Goal: Task Accomplishment & Management: Use online tool/utility

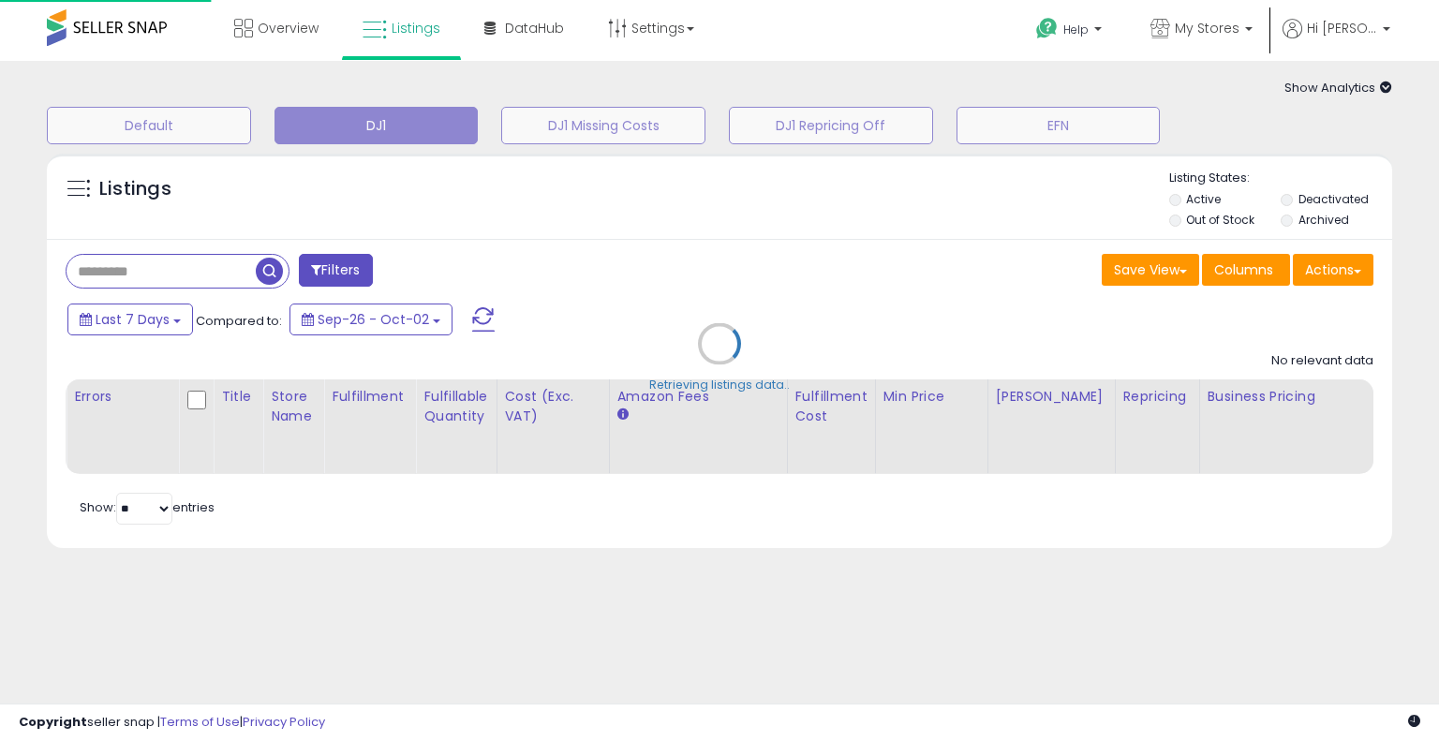
type input "**********"
select select "**"
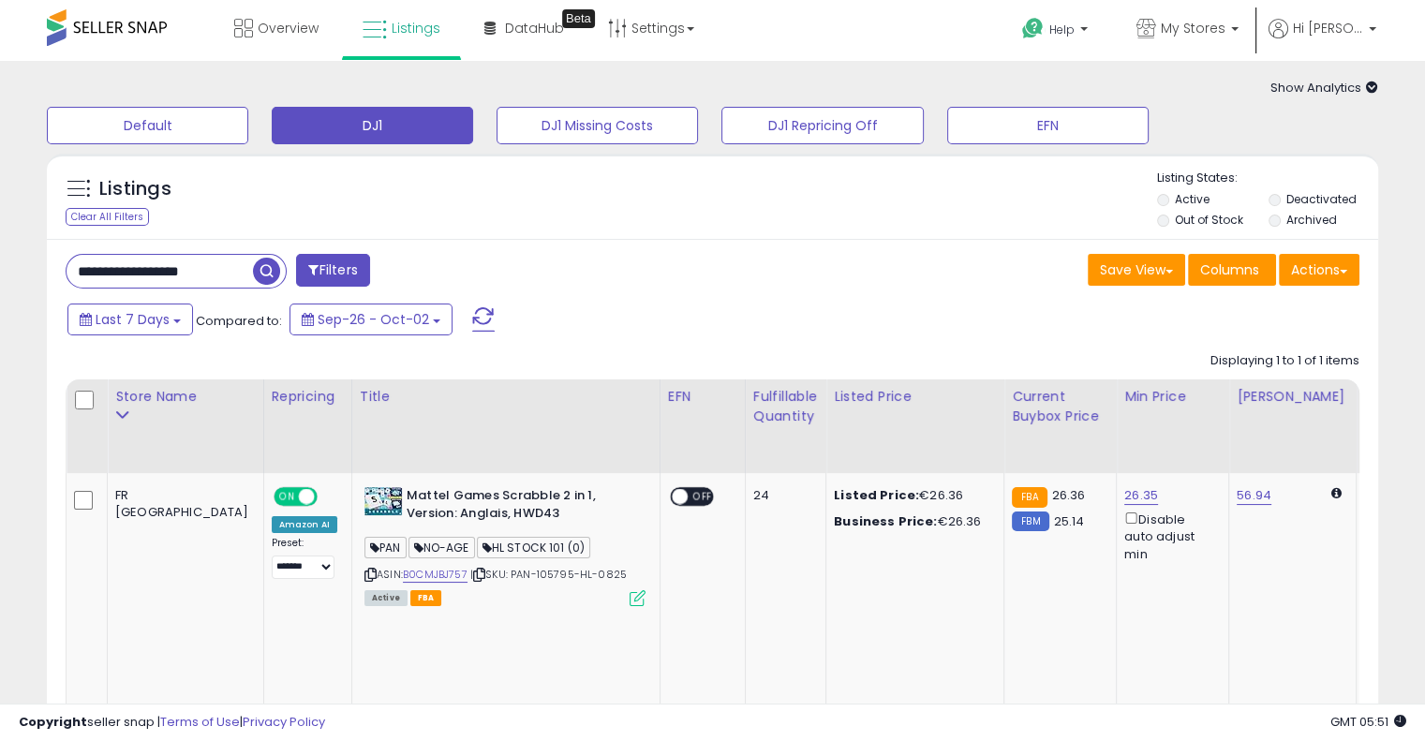
click at [478, 314] on span at bounding box center [483, 319] width 22 height 24
click at [403, 576] on link "B0CMJBJ757" at bounding box center [435, 575] width 65 height 16
click at [1239, 27] on b at bounding box center [1234, 33] width 7 height 13
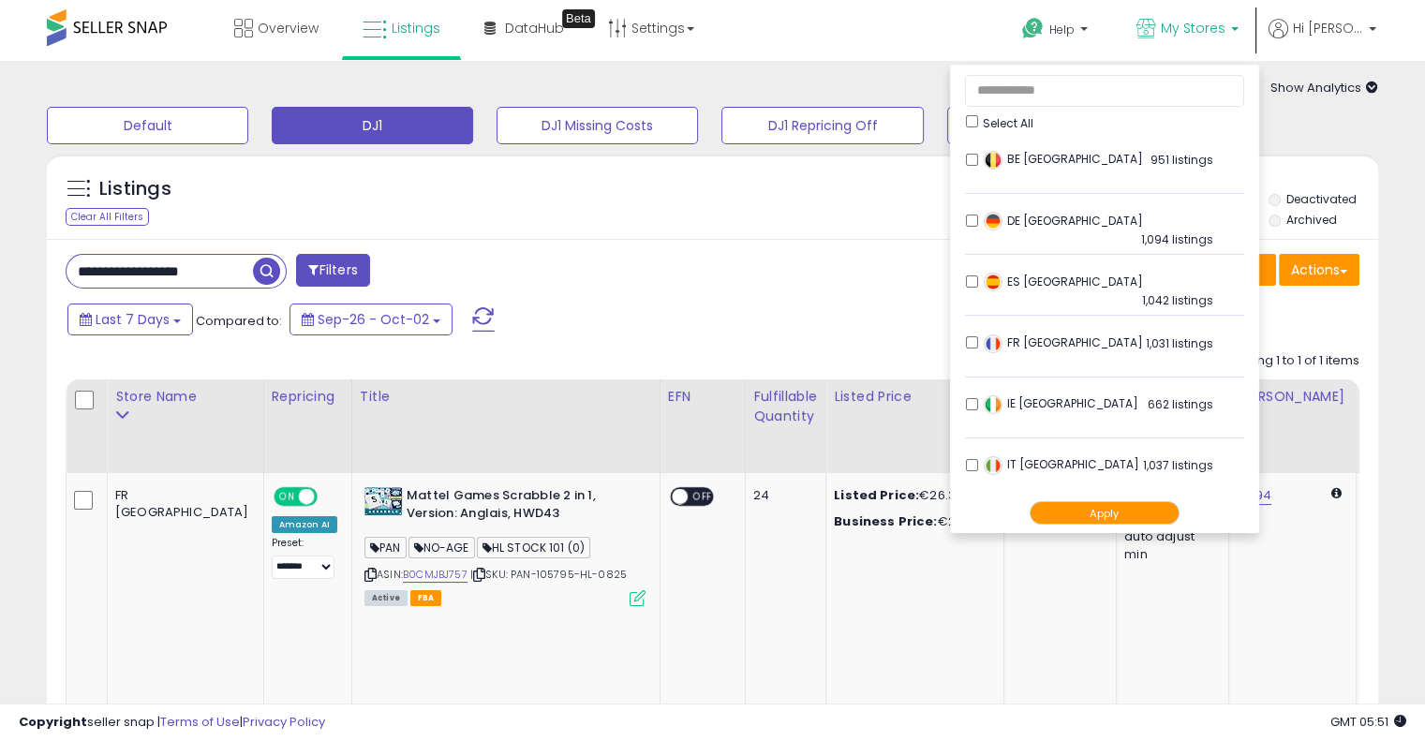
click at [1139, 511] on button "Apply" at bounding box center [1105, 512] width 150 height 23
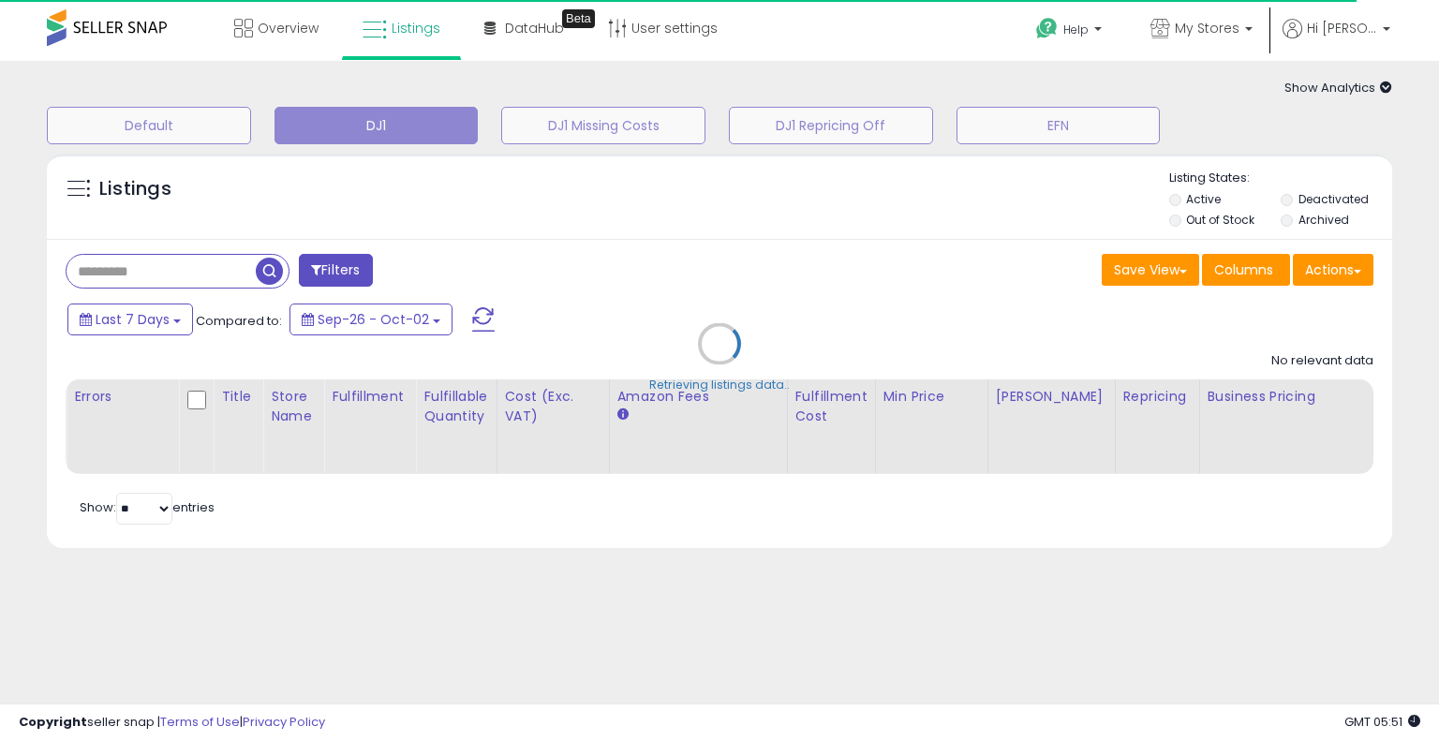
type input "**********"
select select "**"
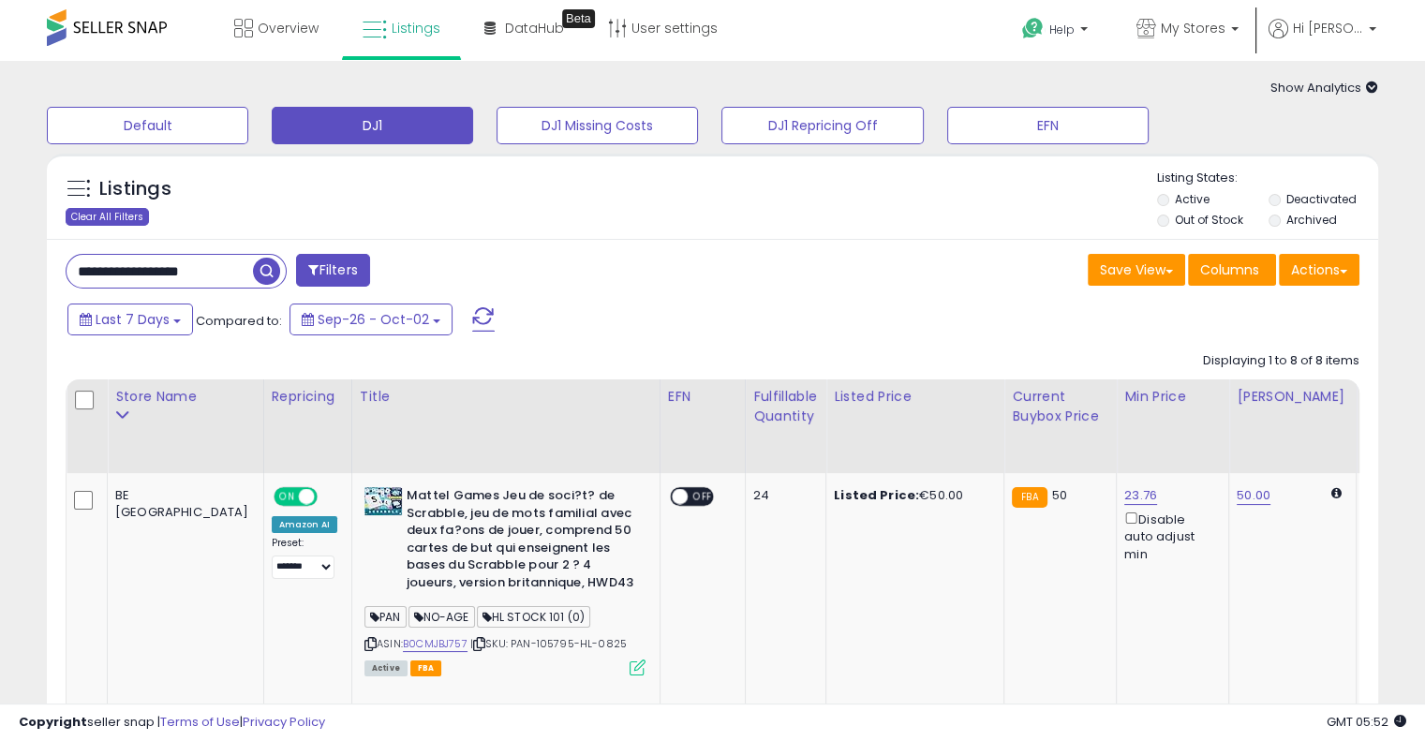
click at [101, 217] on div "Clear All Filters" at bounding box center [107, 217] width 83 height 18
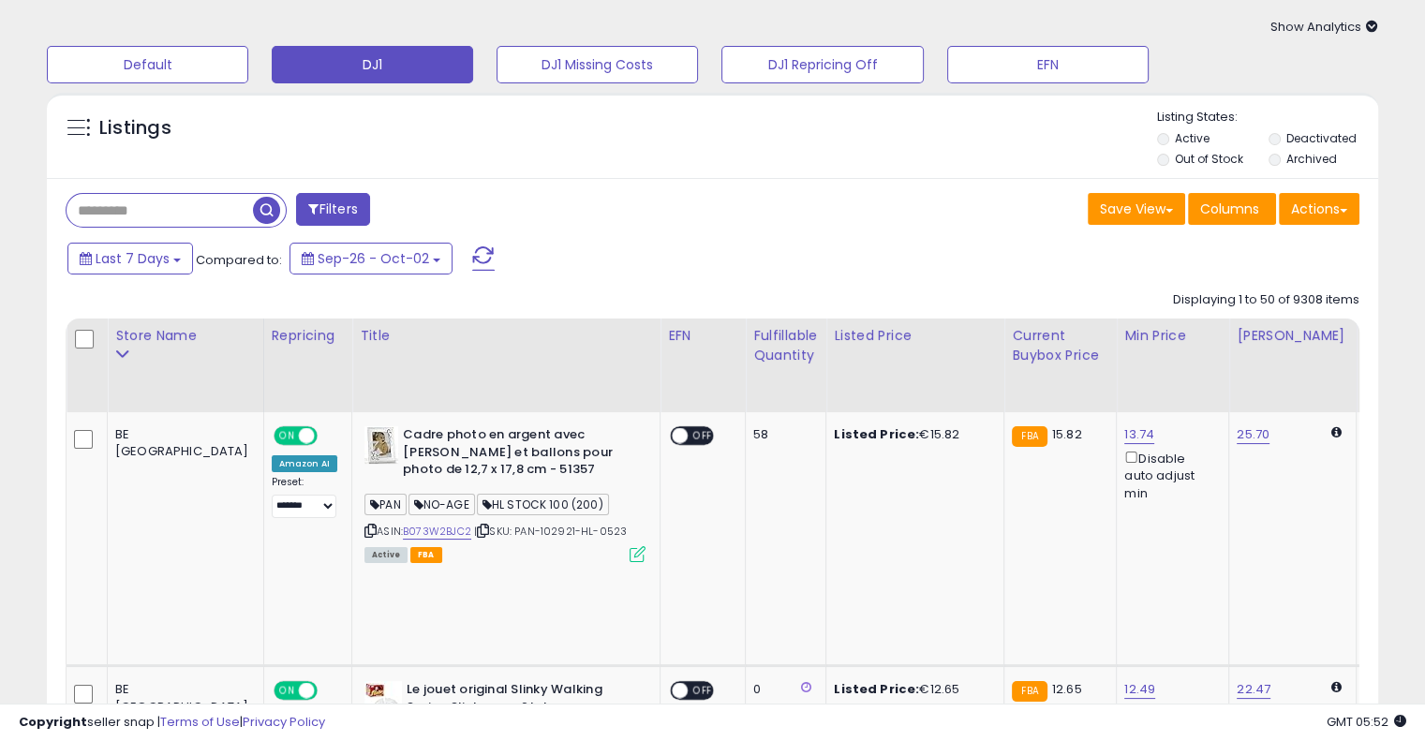
scroll to position [94, 0]
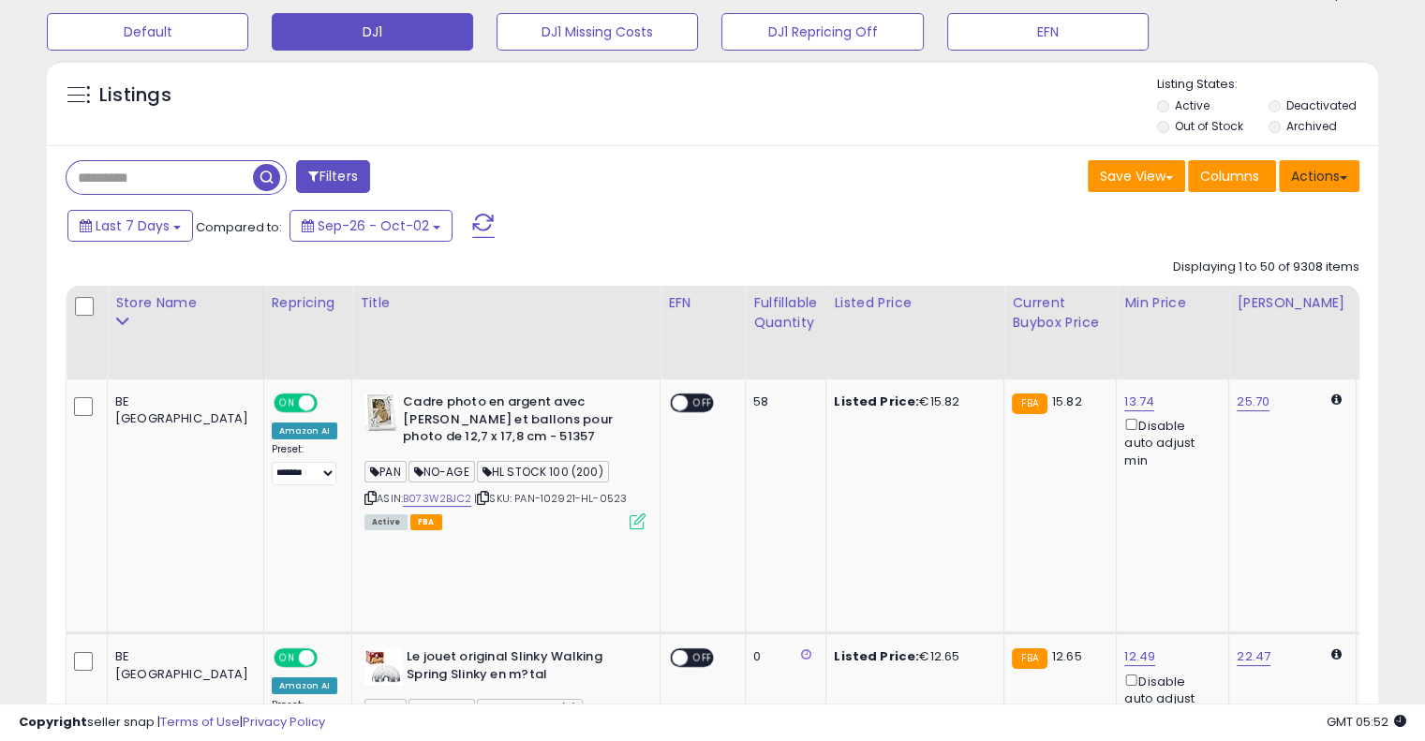
click at [1342, 182] on button "Actions" at bounding box center [1319, 176] width 81 height 32
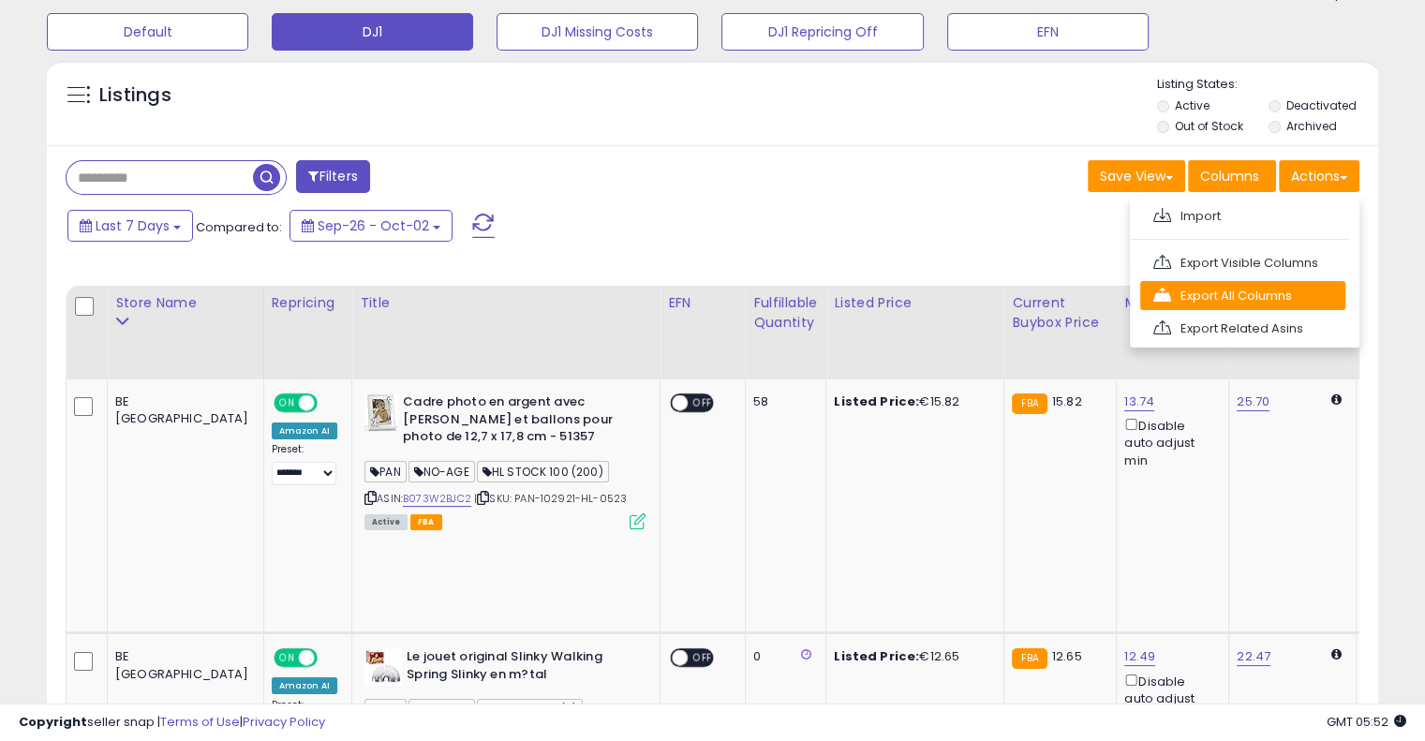
click at [1269, 288] on link "Export All Columns" at bounding box center [1242, 295] width 205 height 29
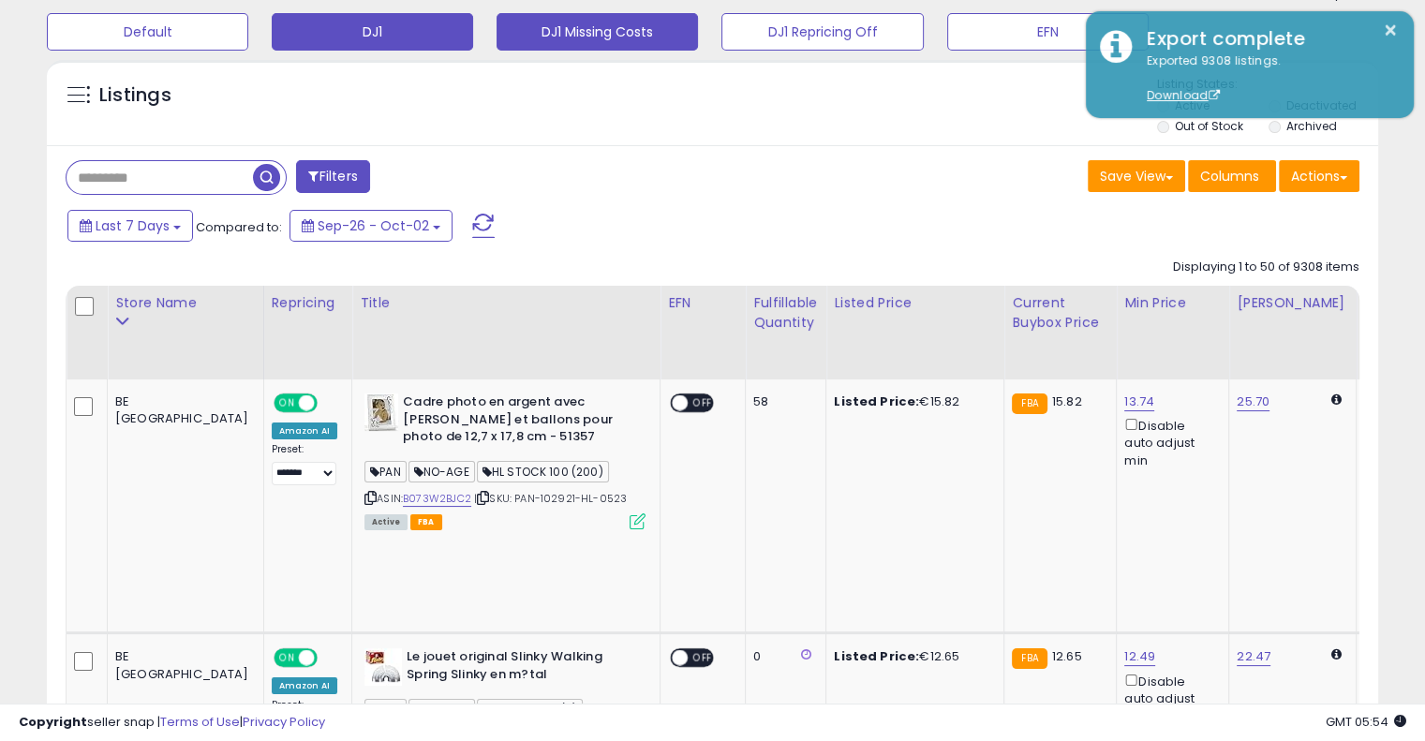
click at [594, 36] on button "DJ1 Missing Costs" at bounding box center [597, 31] width 201 height 37
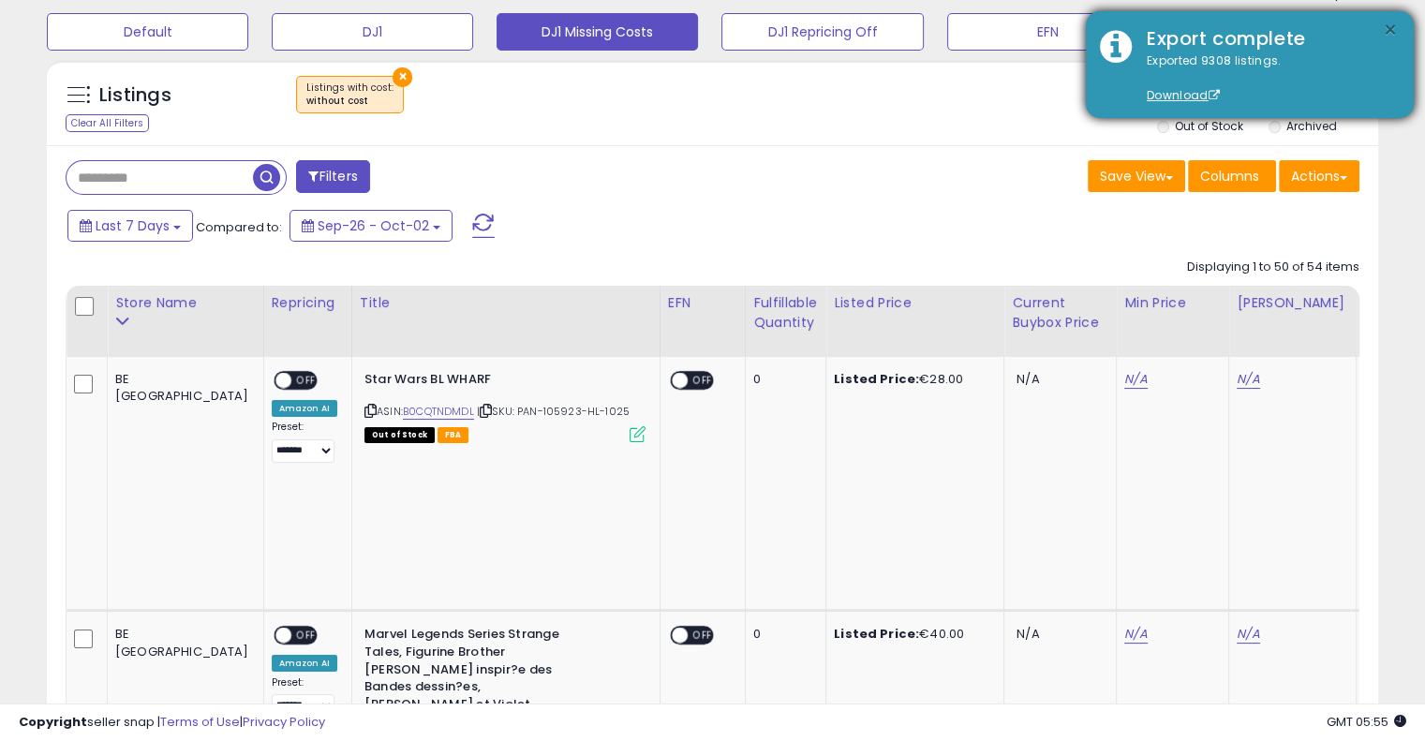
click at [1391, 28] on button "×" at bounding box center [1390, 30] width 15 height 23
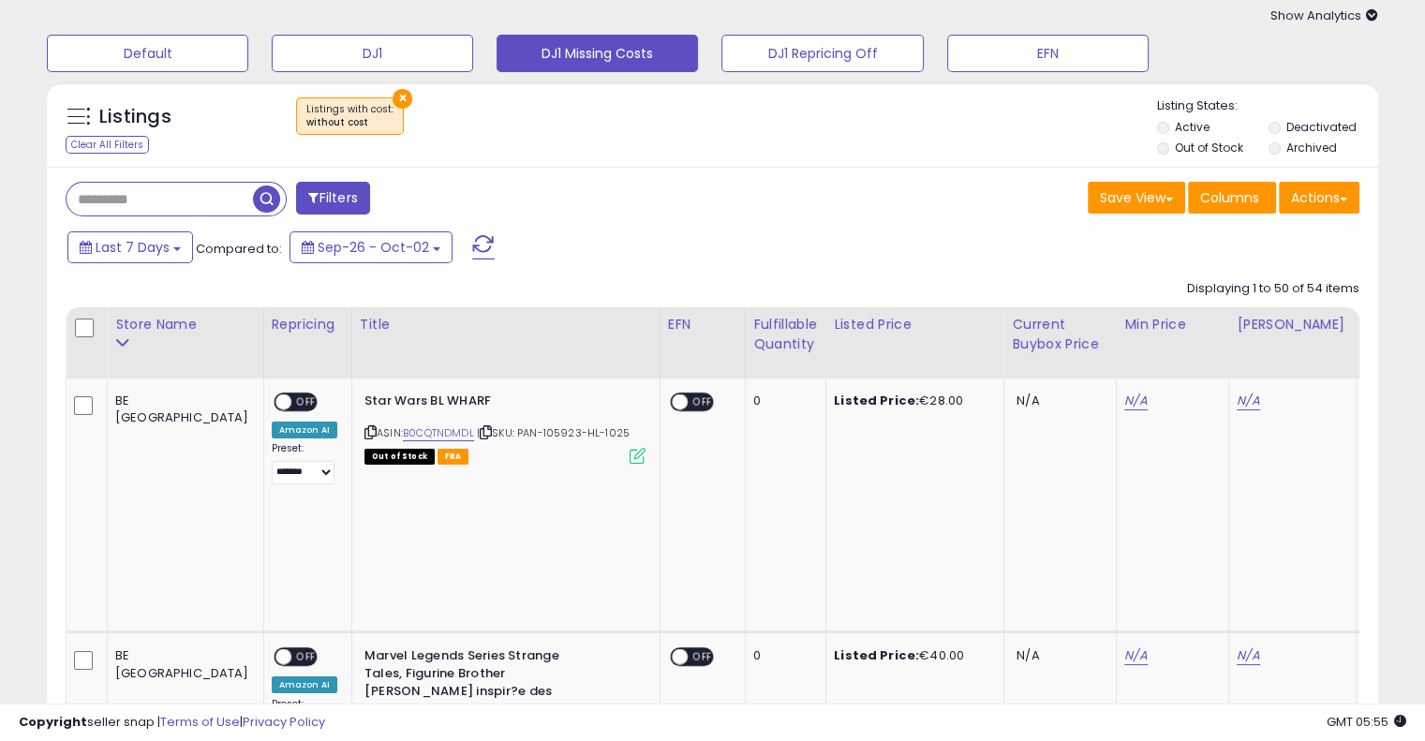
scroll to position [0, 0]
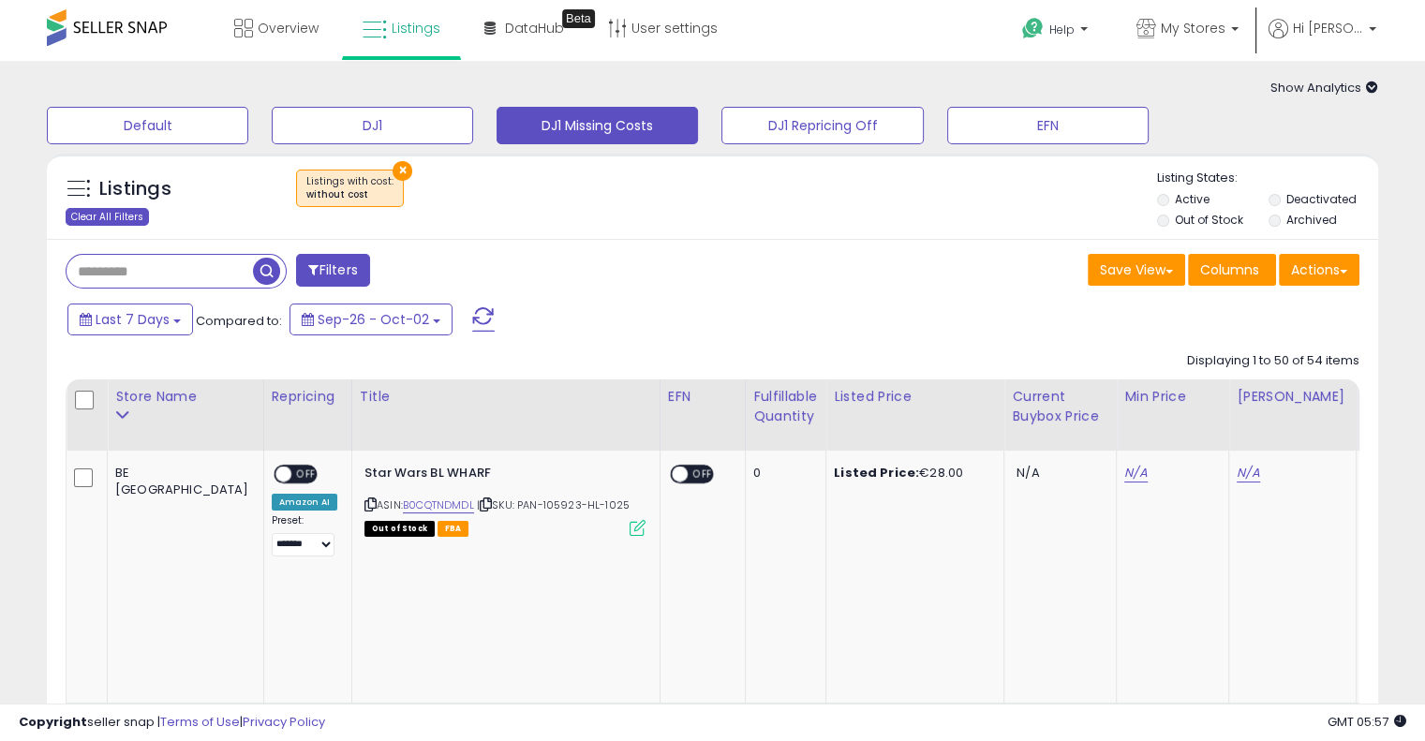
click at [114, 211] on div "Clear All Filters" at bounding box center [107, 217] width 83 height 18
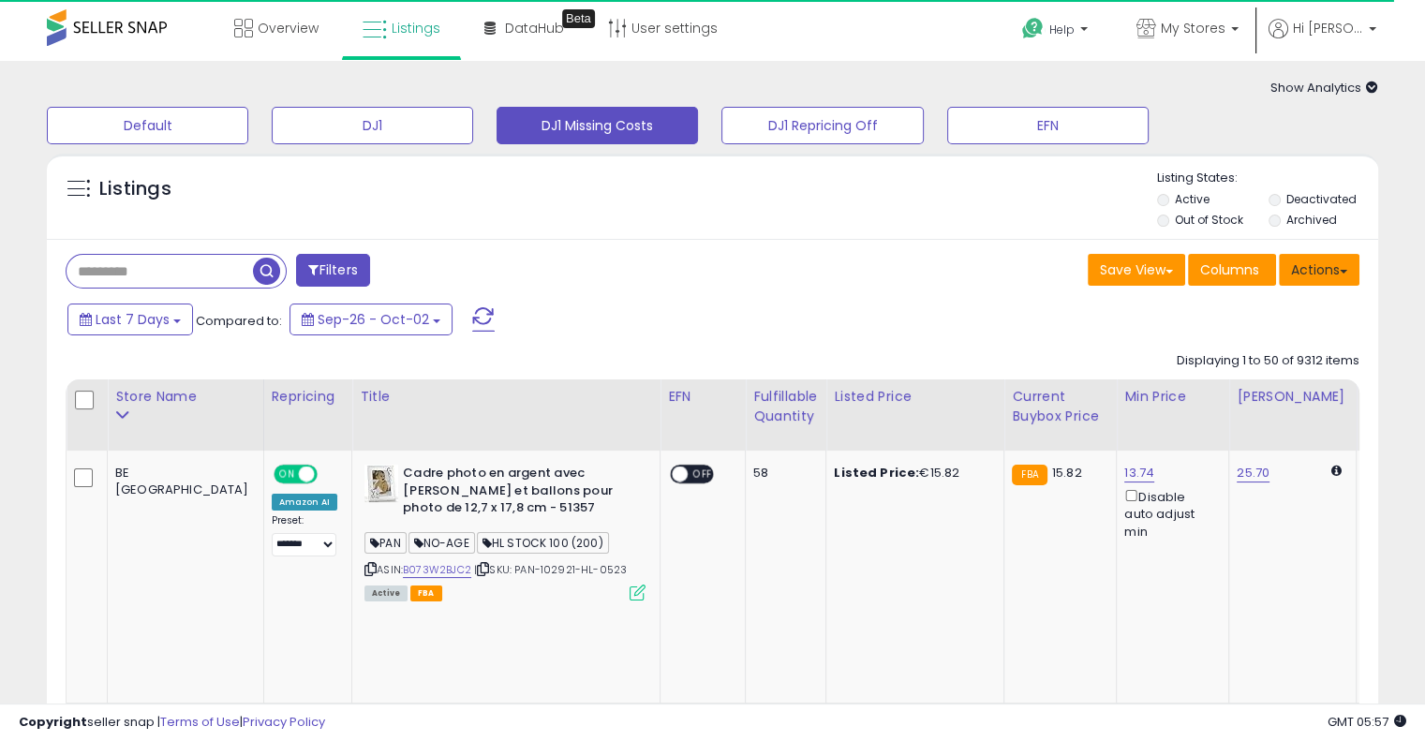
click at [1342, 273] on span at bounding box center [1343, 272] width 7 height 4
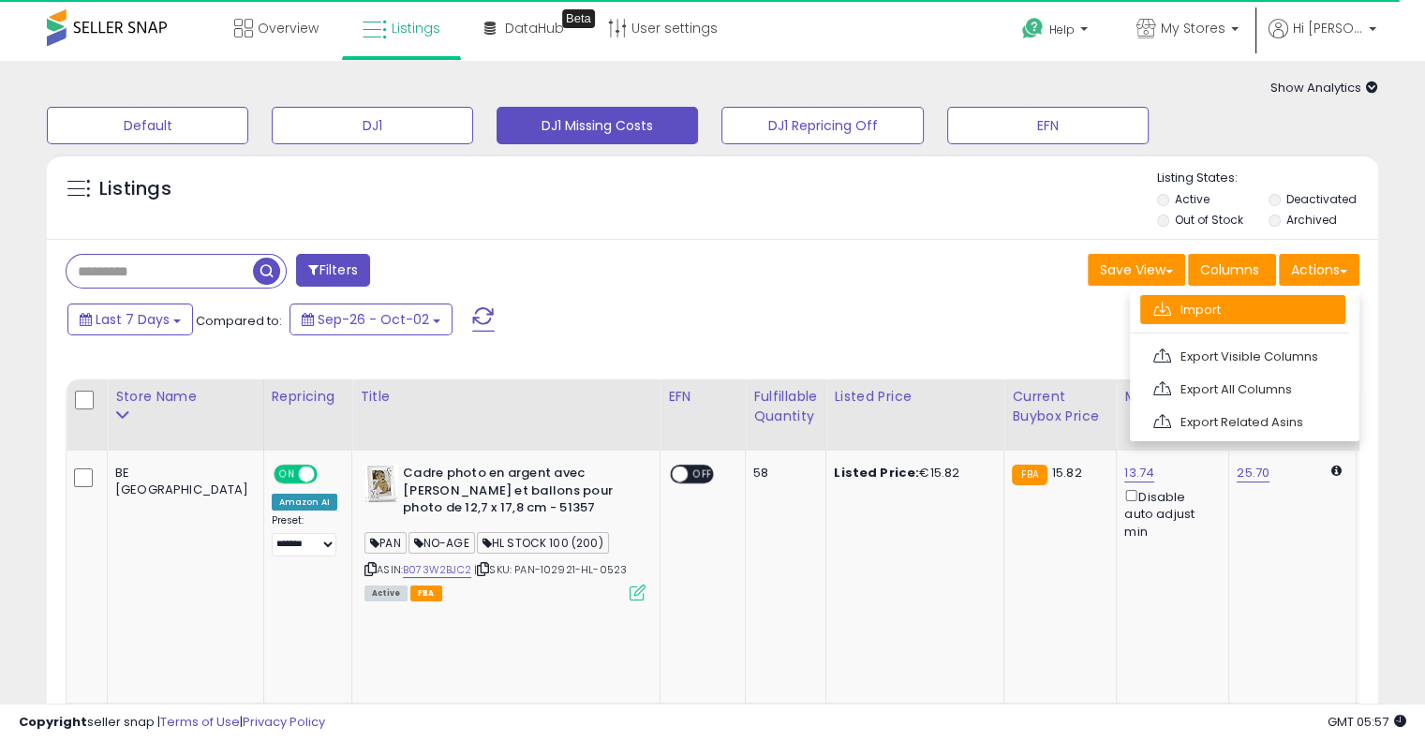
click at [1268, 300] on link "Import" at bounding box center [1242, 309] width 205 height 29
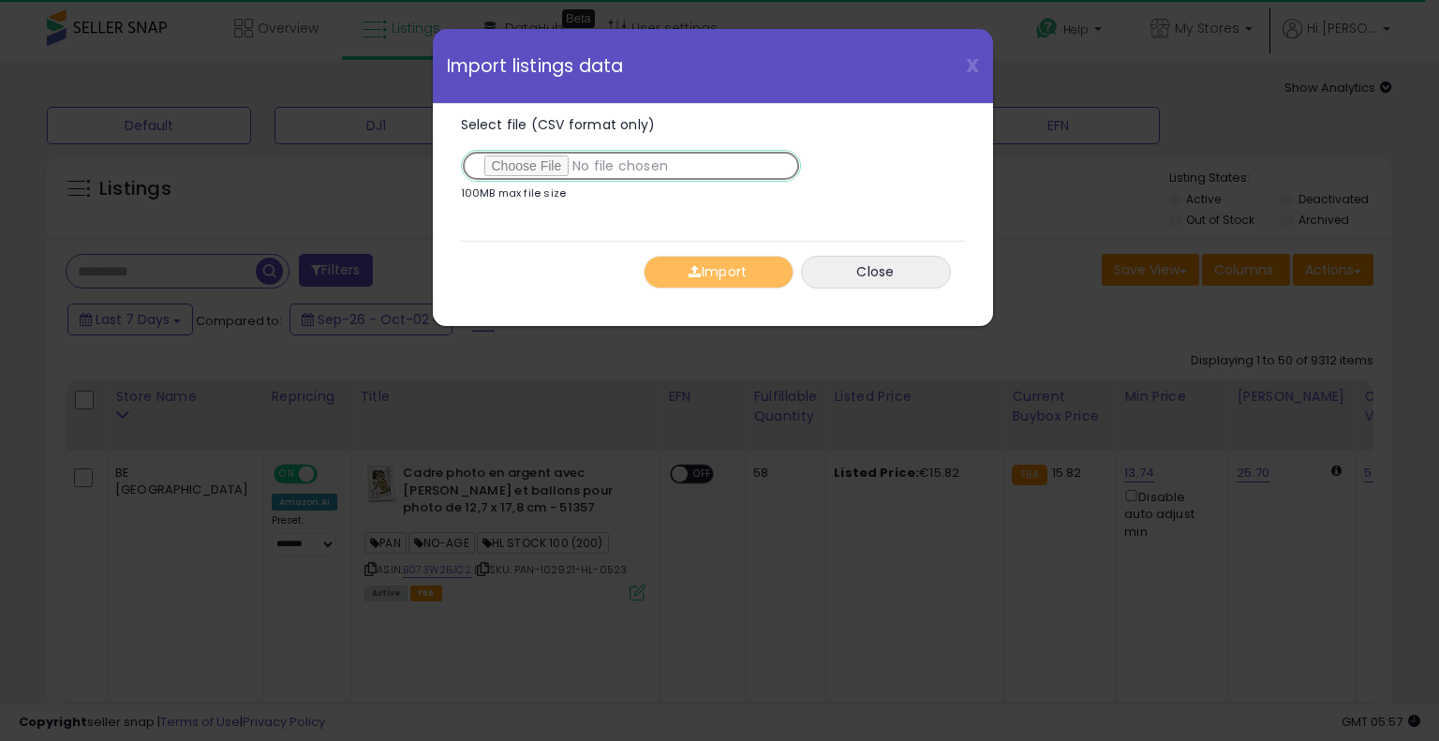
click at [528, 169] on input "Select file (CSV format only)" at bounding box center [631, 166] width 340 height 32
type input "**********"
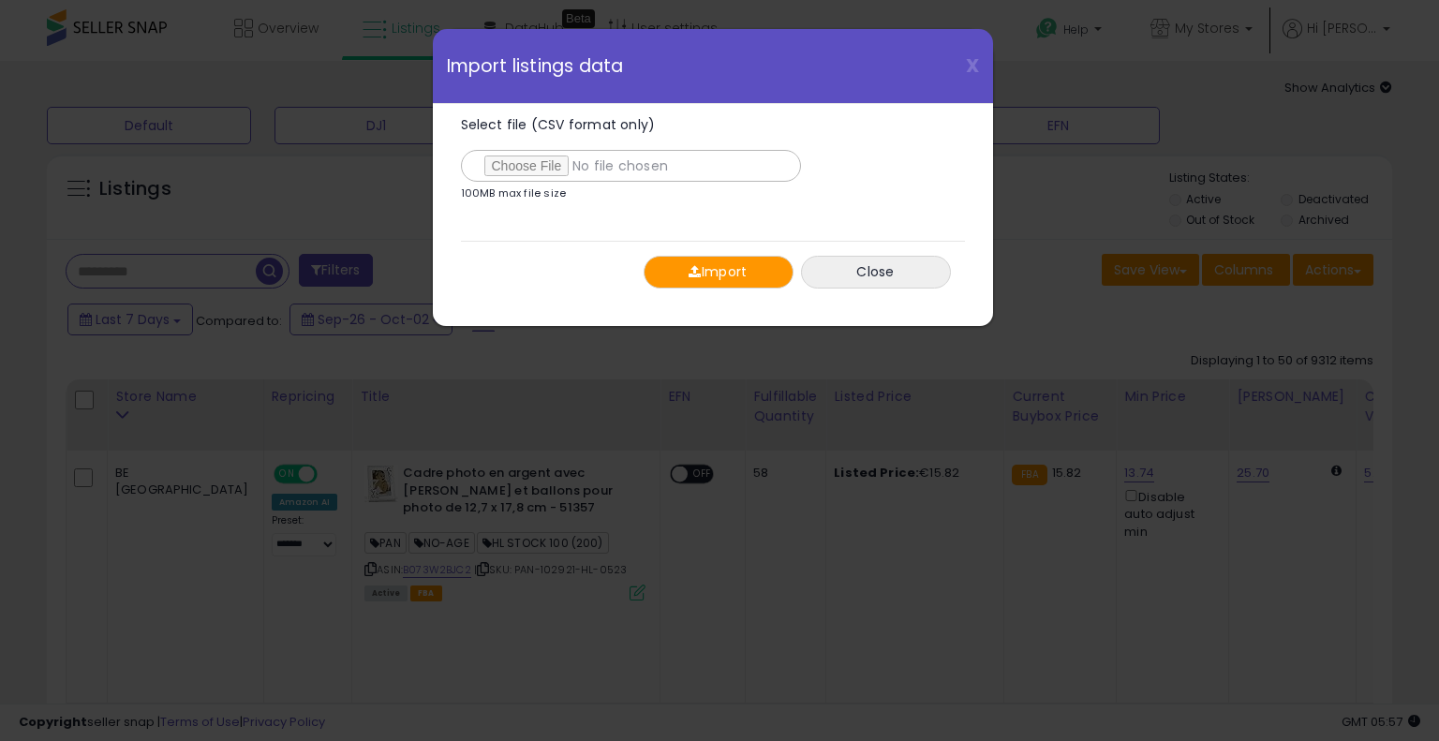
click at [753, 258] on button "Import" at bounding box center [719, 272] width 150 height 33
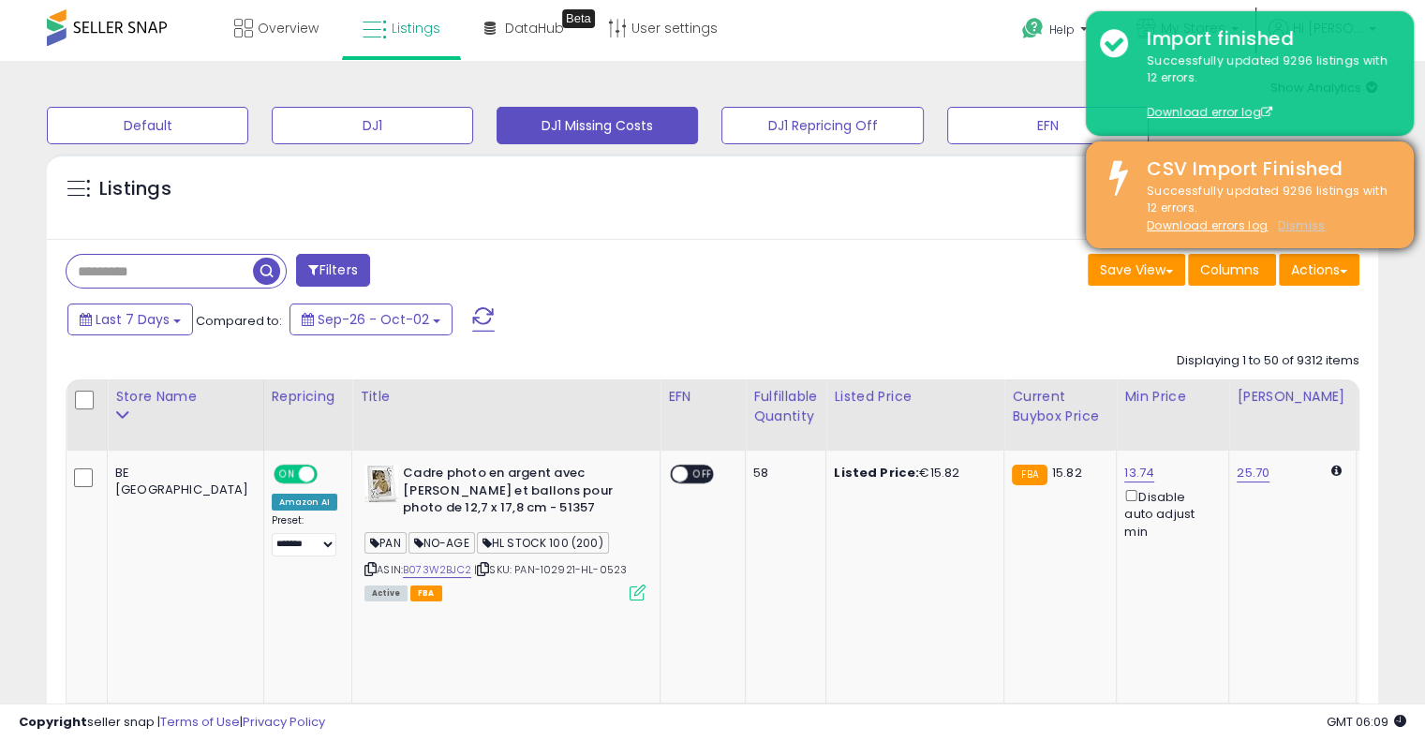
click at [1301, 224] on u "Dismiss" at bounding box center [1301, 225] width 47 height 16
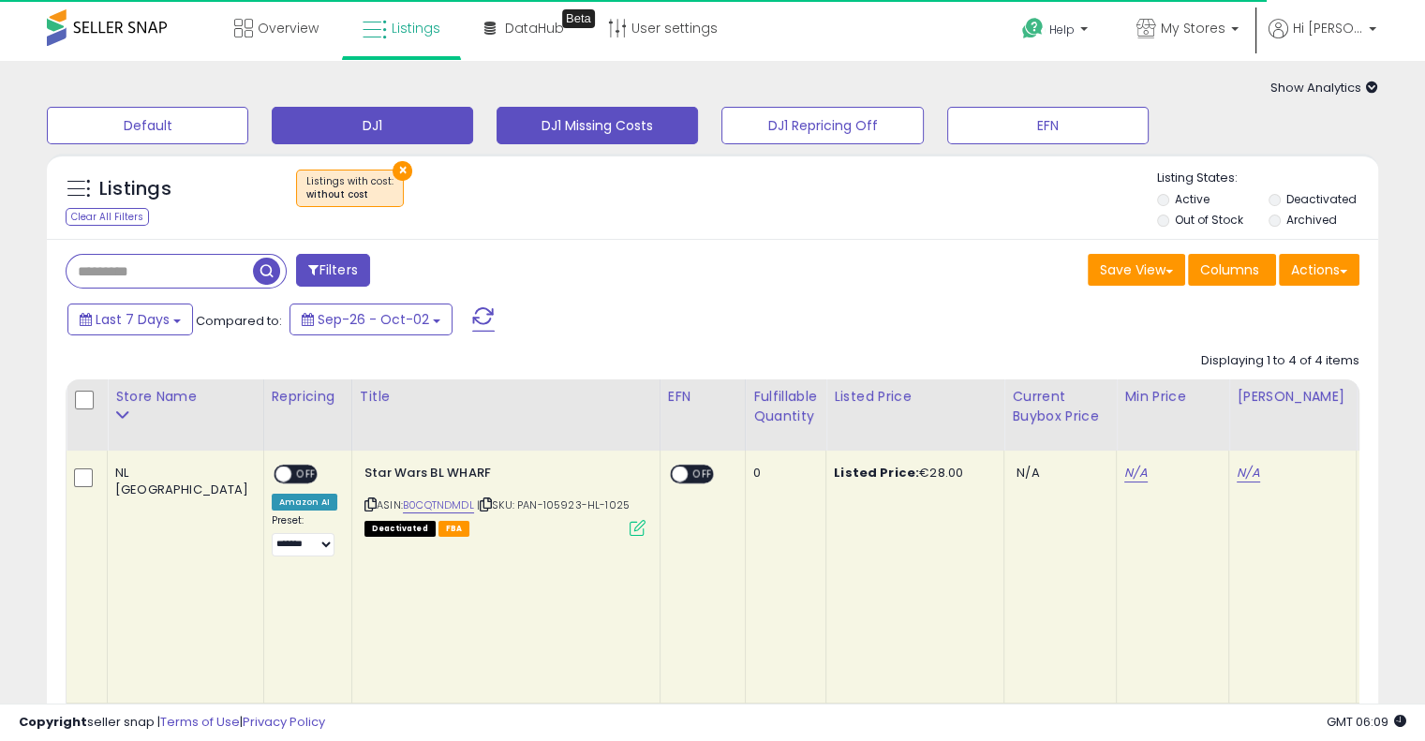
click at [406, 120] on button "DJ1" at bounding box center [372, 125] width 201 height 37
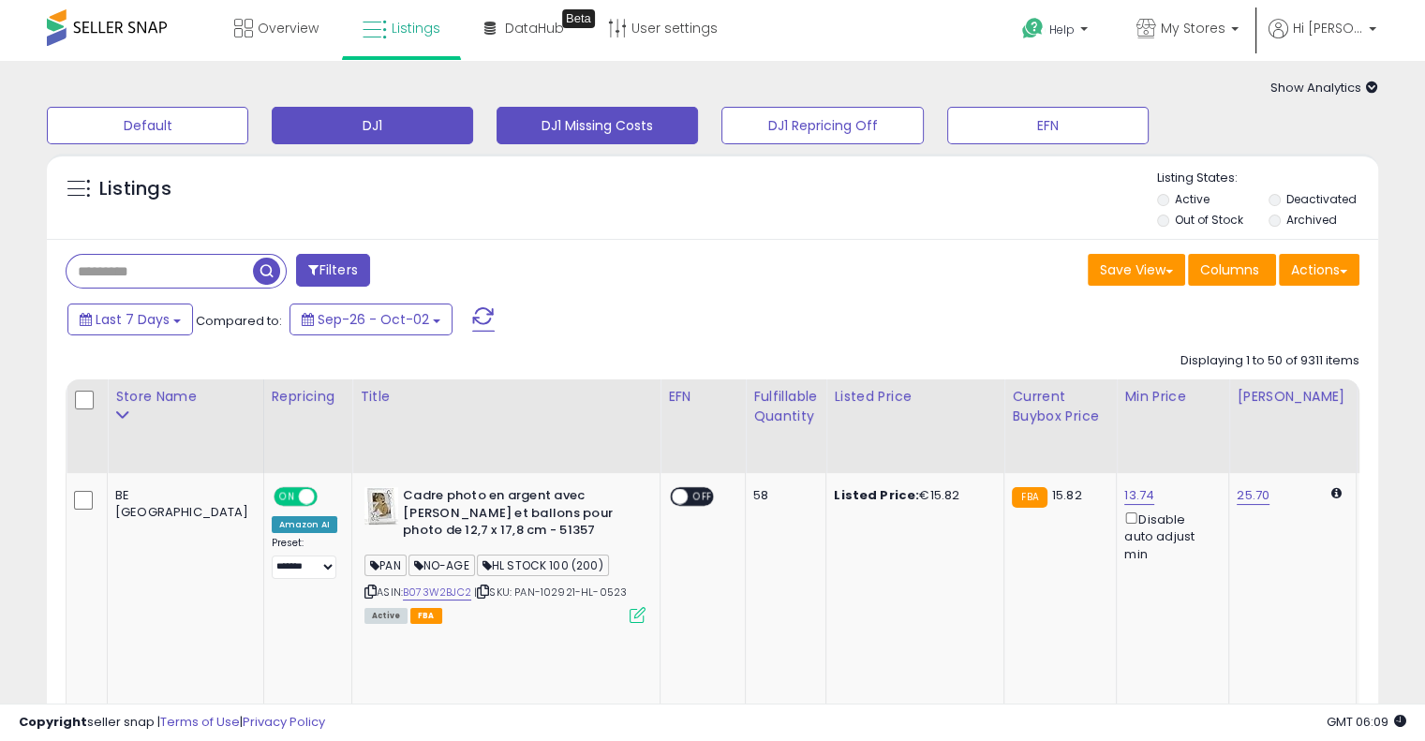
click at [659, 119] on button "DJ1 Missing Costs" at bounding box center [597, 125] width 201 height 37
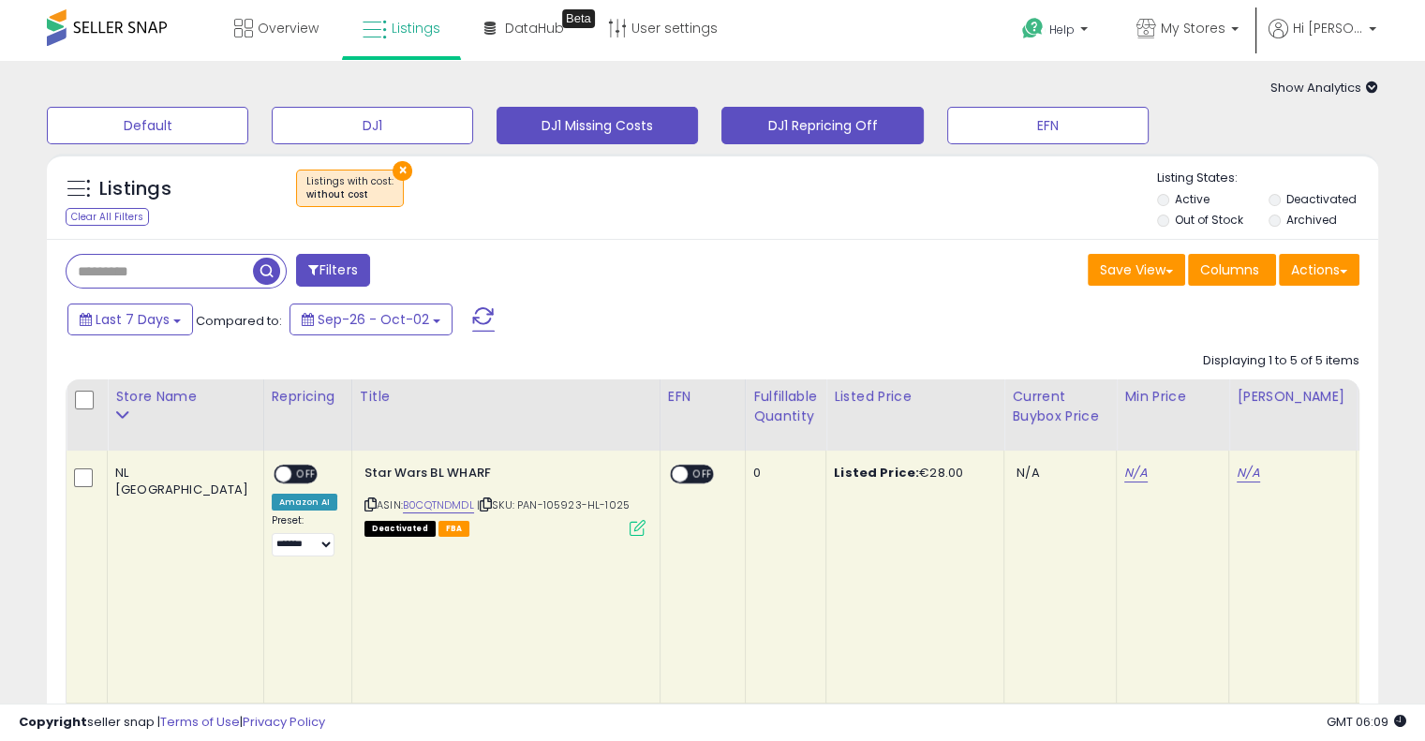
click at [868, 112] on button "DJ1 Repricing Off" at bounding box center [821, 125] width 201 height 37
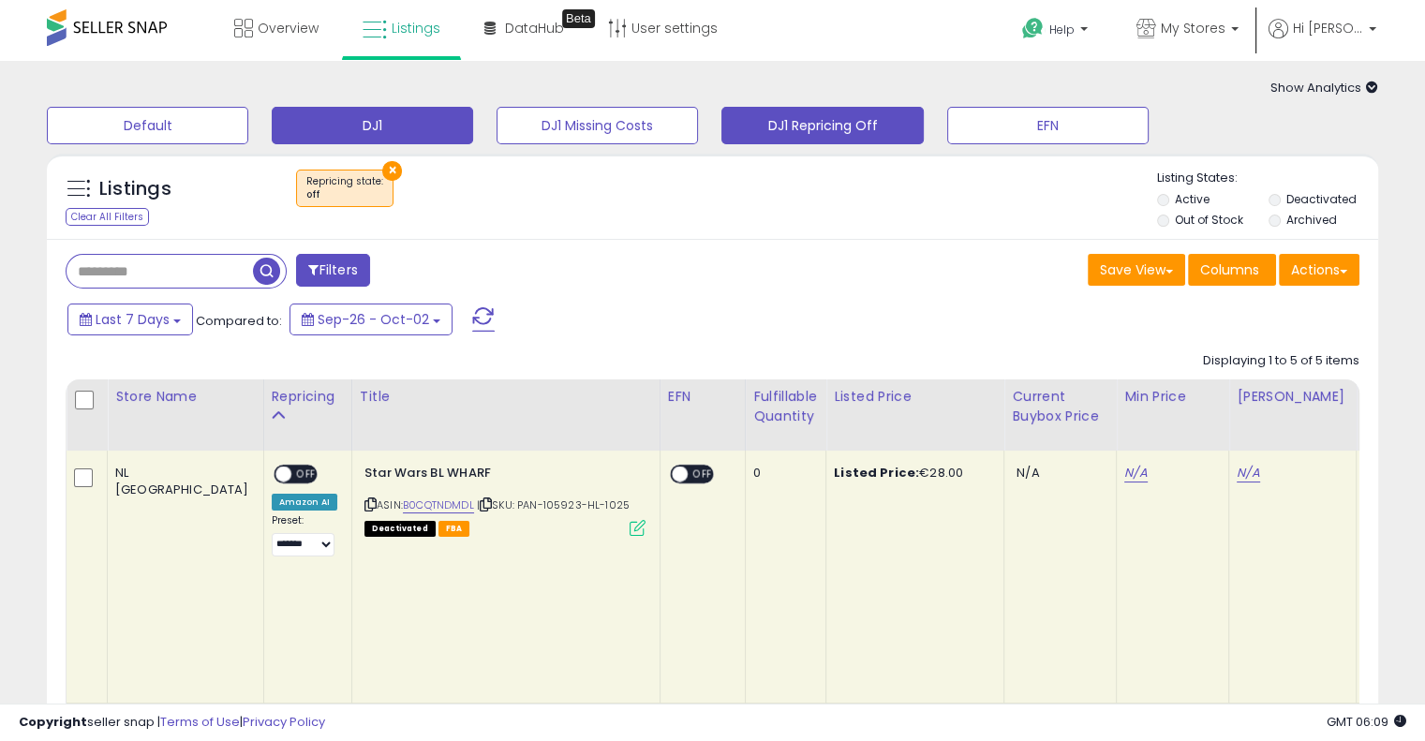
click at [421, 123] on button "DJ1" at bounding box center [372, 125] width 201 height 37
